Goal: Information Seeking & Learning: Learn about a topic

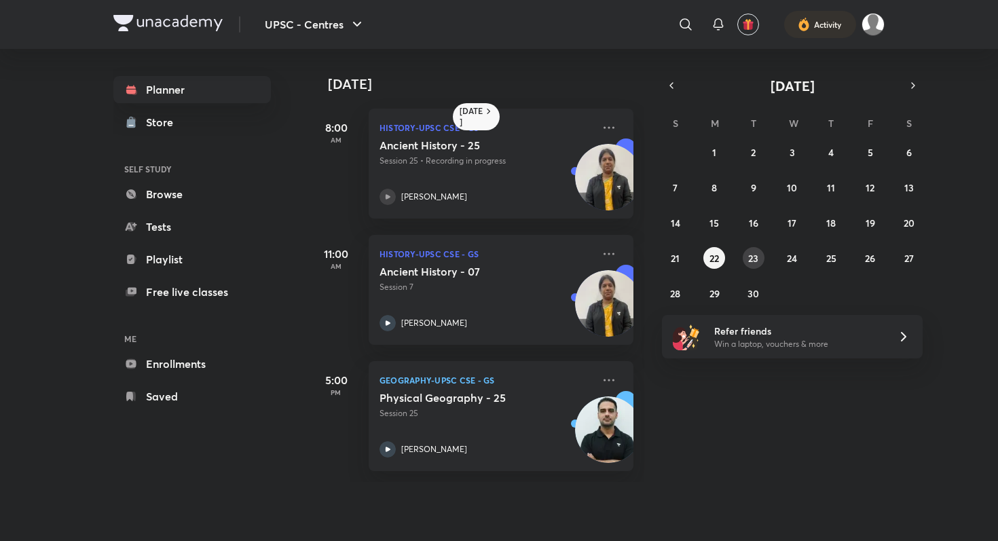
click at [755, 261] on abbr "23" at bounding box center [753, 258] width 10 height 13
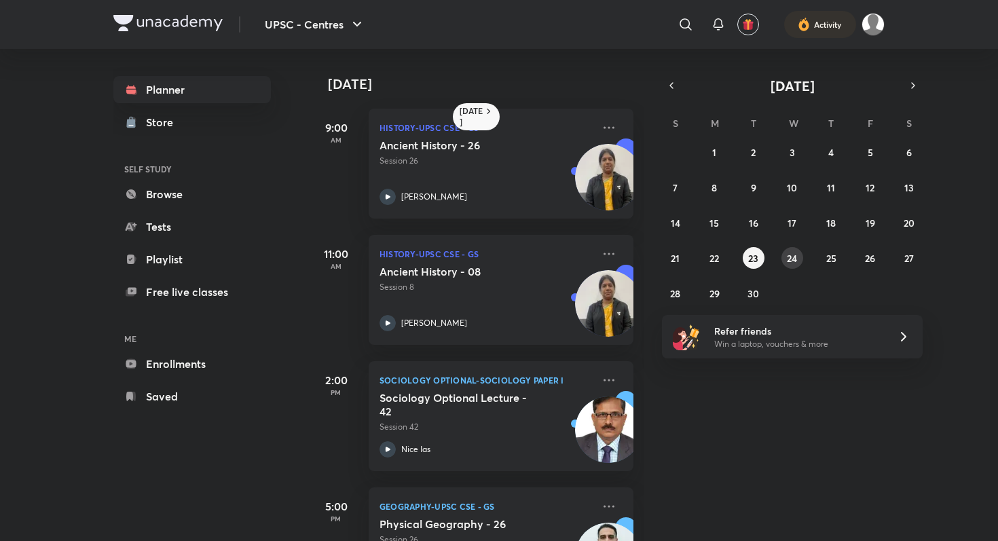
click at [800, 255] on button "24" at bounding box center [792, 258] width 22 height 22
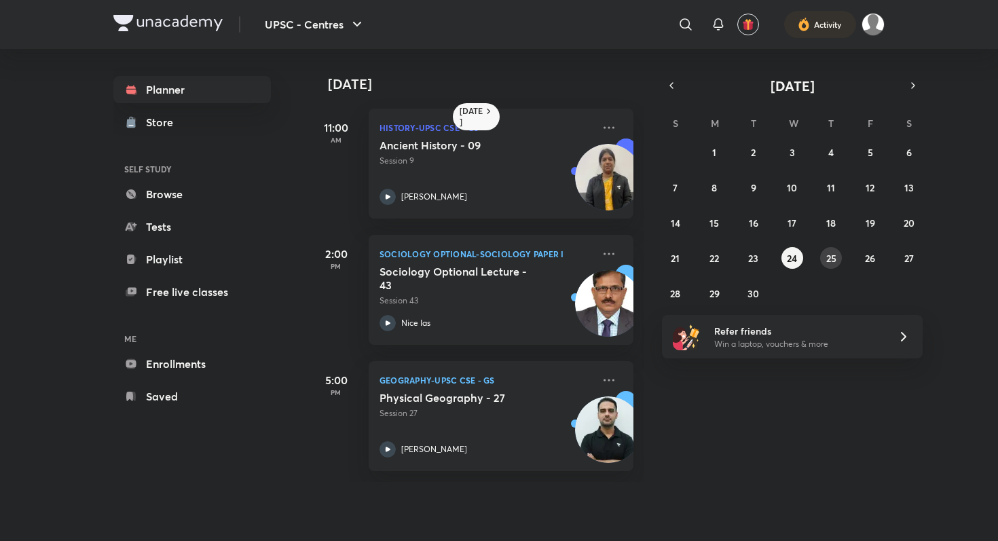
click at [836, 256] on abbr "25" at bounding box center [831, 258] width 10 height 13
click at [866, 256] on abbr "26" at bounding box center [870, 258] width 10 height 13
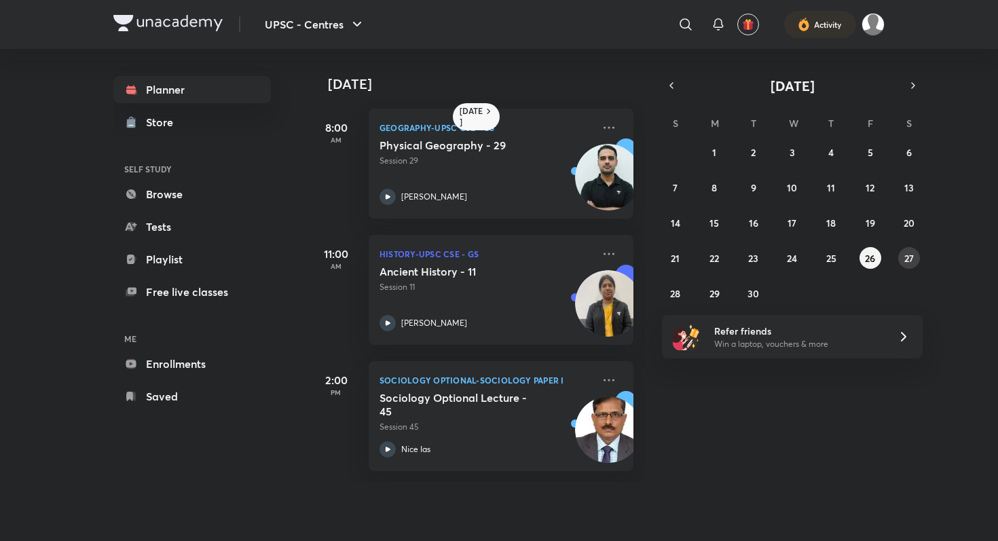
click at [910, 253] on abbr "27" at bounding box center [909, 258] width 10 height 13
click at [684, 299] on div "31 1 2 3 4 5 6 7 8 9 10 11 12 13 14 15 16 17 18 19 20 21 22 23 24 25 26 27 28 2…" at bounding box center [792, 222] width 261 height 163
click at [707, 293] on button "29" at bounding box center [714, 293] width 22 height 22
click at [754, 291] on abbr "30" at bounding box center [753, 293] width 12 height 13
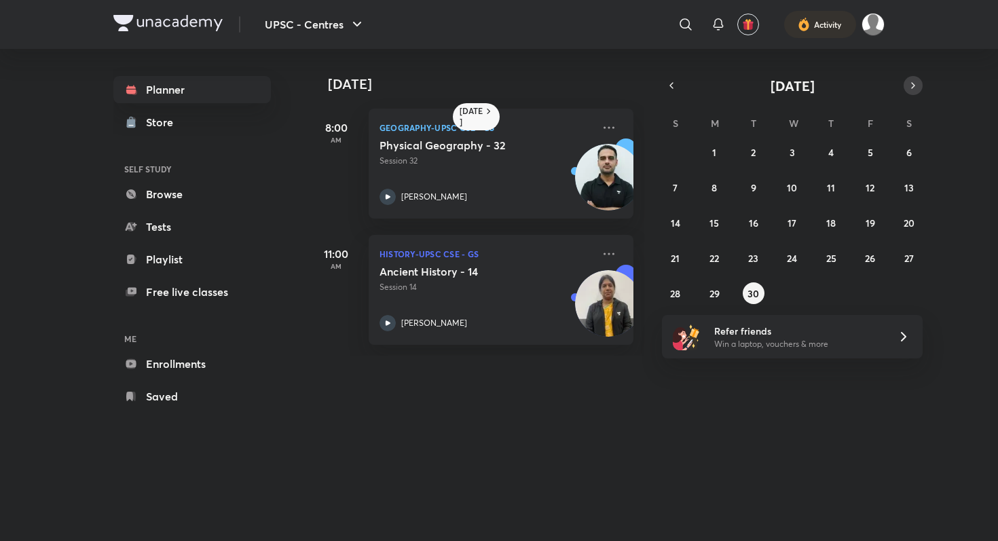
click at [910, 79] on icon "button" at bounding box center [912, 85] width 11 height 12
click at [794, 152] on button "1" at bounding box center [792, 152] width 22 height 22
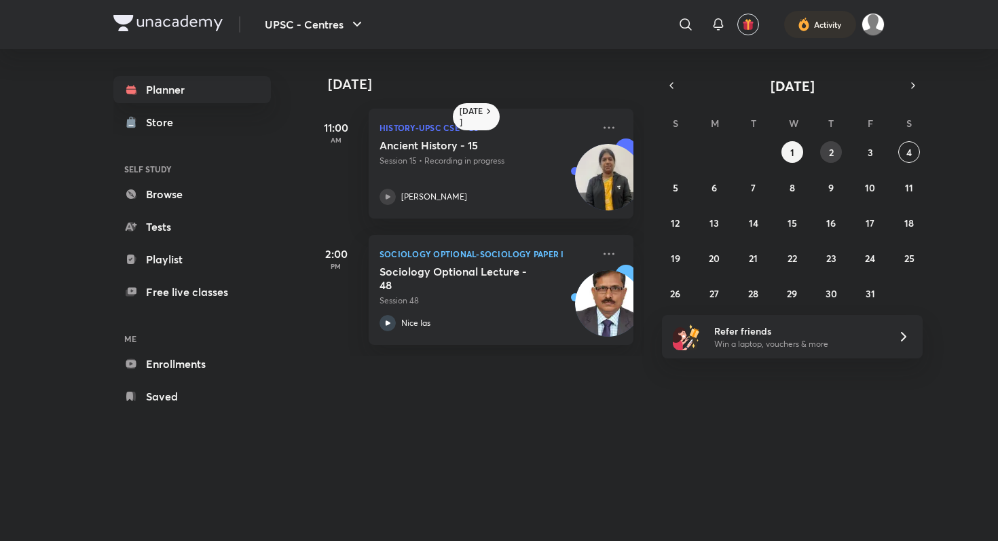
click at [827, 149] on button "2" at bounding box center [831, 152] width 22 height 22
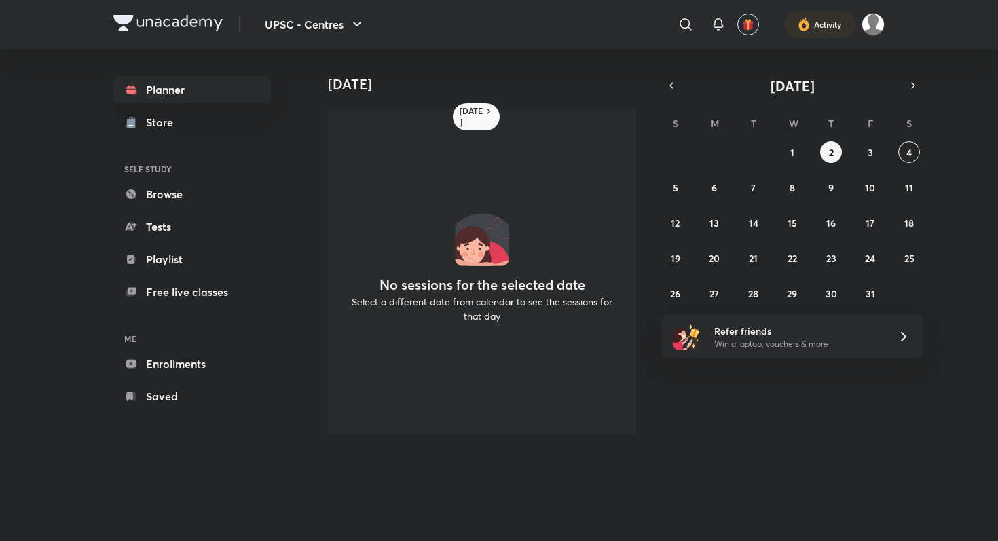
click at [780, 153] on div "28 29 30 1 2 3 4 5 6 7 8 9 10 11 12 13 14 15 16 17 18 19 20 21 22 23 24 25 26 2…" at bounding box center [792, 222] width 261 height 163
click at [801, 154] on button "1" at bounding box center [792, 152] width 22 height 22
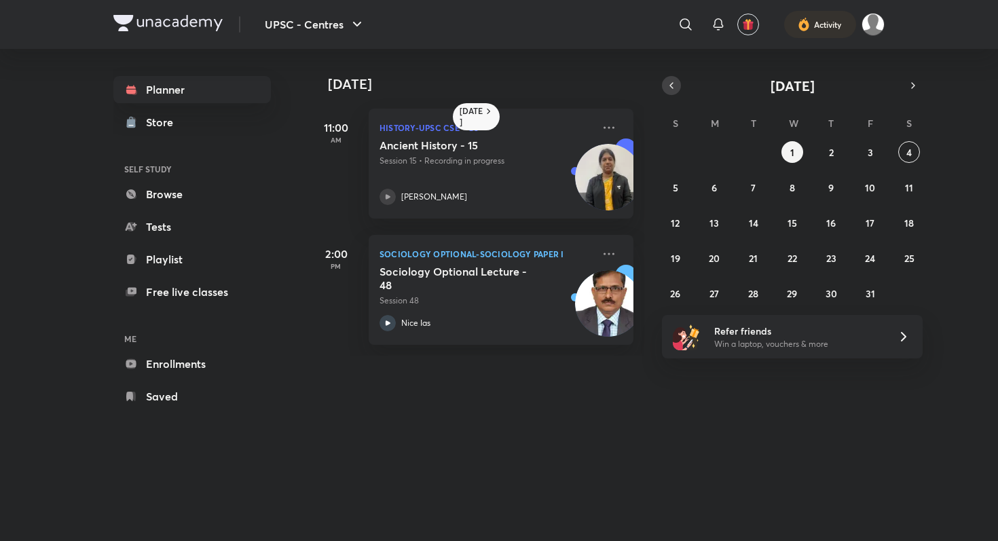
click at [669, 86] on icon "button" at bounding box center [671, 85] width 11 height 12
click at [676, 82] on icon "button" at bounding box center [671, 85] width 11 height 12
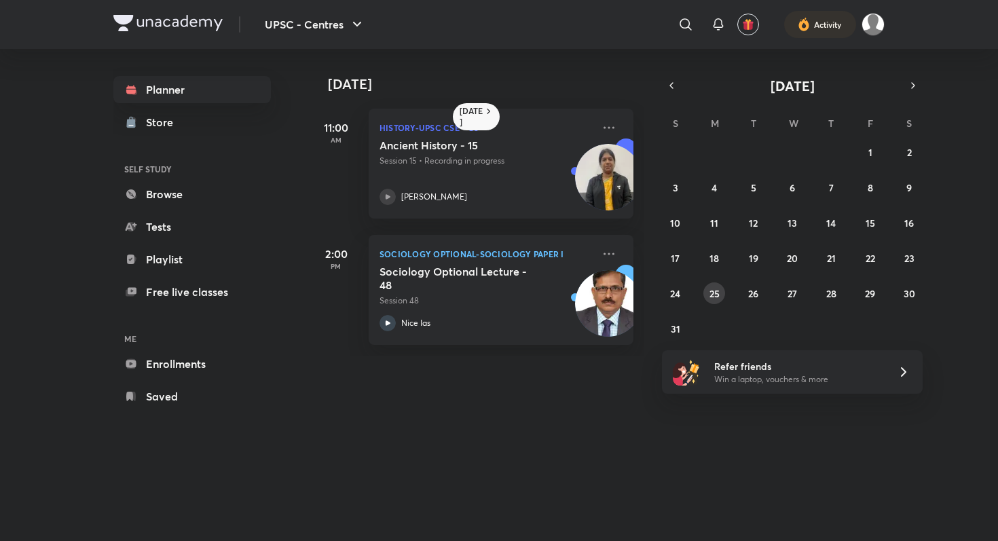
click at [709, 293] on abbr "25" at bounding box center [714, 293] width 10 height 13
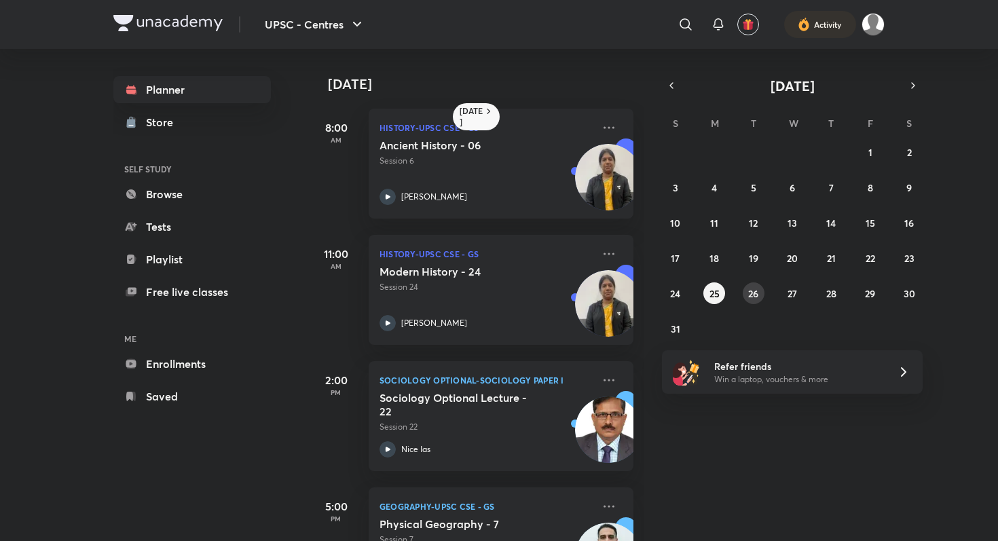
click at [745, 291] on button "26" at bounding box center [754, 293] width 22 height 22
click at [910, 90] on icon "button" at bounding box center [912, 85] width 11 height 12
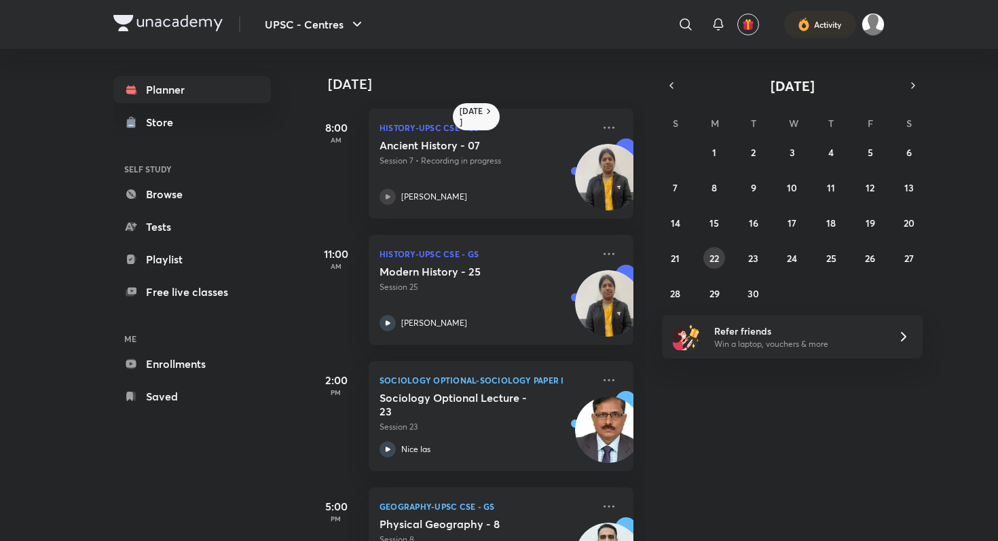
click at [716, 261] on abbr "22" at bounding box center [714, 258] width 10 height 13
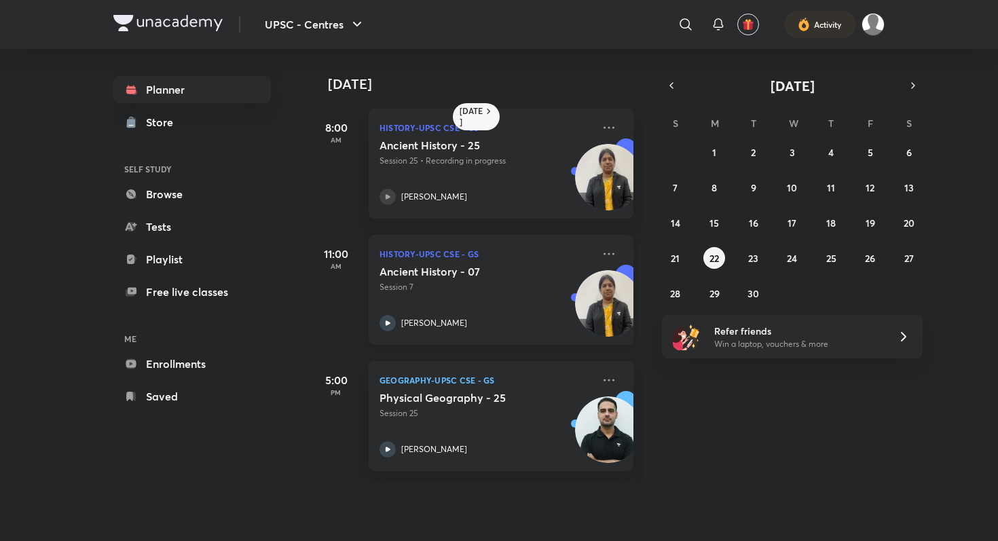
click at [432, 303] on div "Ancient History - 07 Session 7 K Kirthika" at bounding box center [485, 298] width 213 height 67
click at [520, 299] on div "Ancient History - 07 Session 7 K Kirthika" at bounding box center [485, 298] width 213 height 67
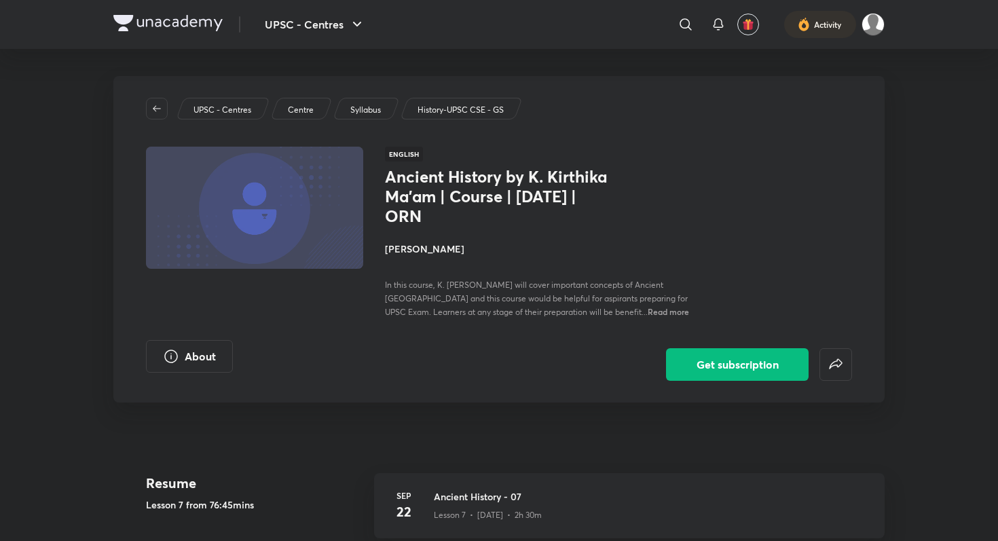
click at [126, 21] on img at bounding box center [167, 23] width 109 height 16
